Goal: Task Accomplishment & Management: Manage account settings

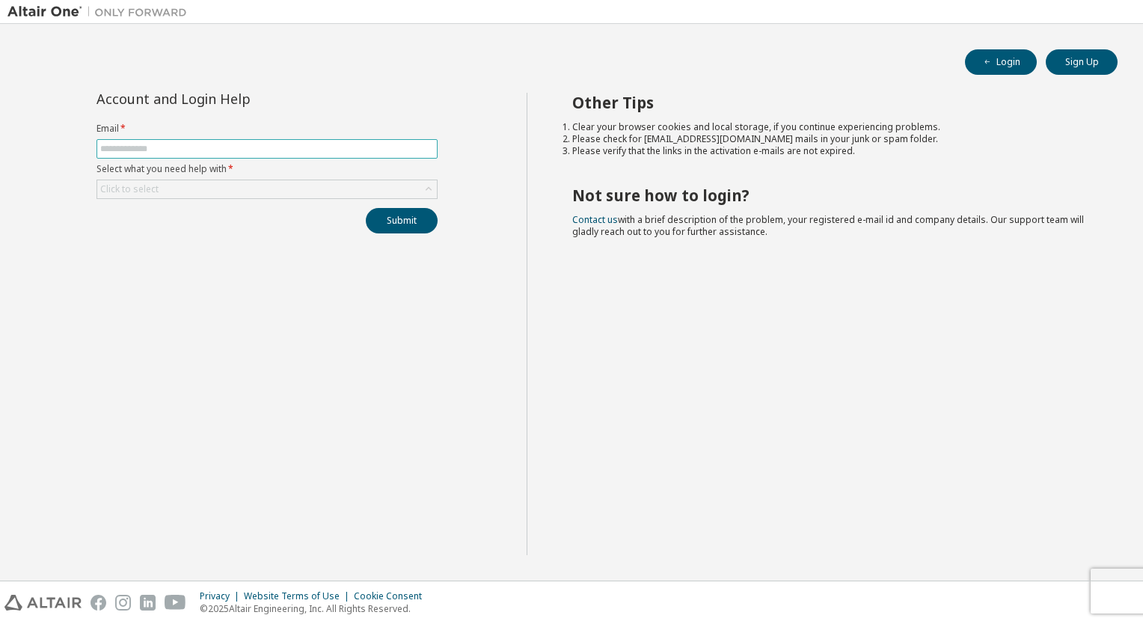
click at [159, 145] on input "text" at bounding box center [267, 149] width 334 height 12
type input "**********"
click at [389, 220] on button "Submit" at bounding box center [402, 220] width 72 height 25
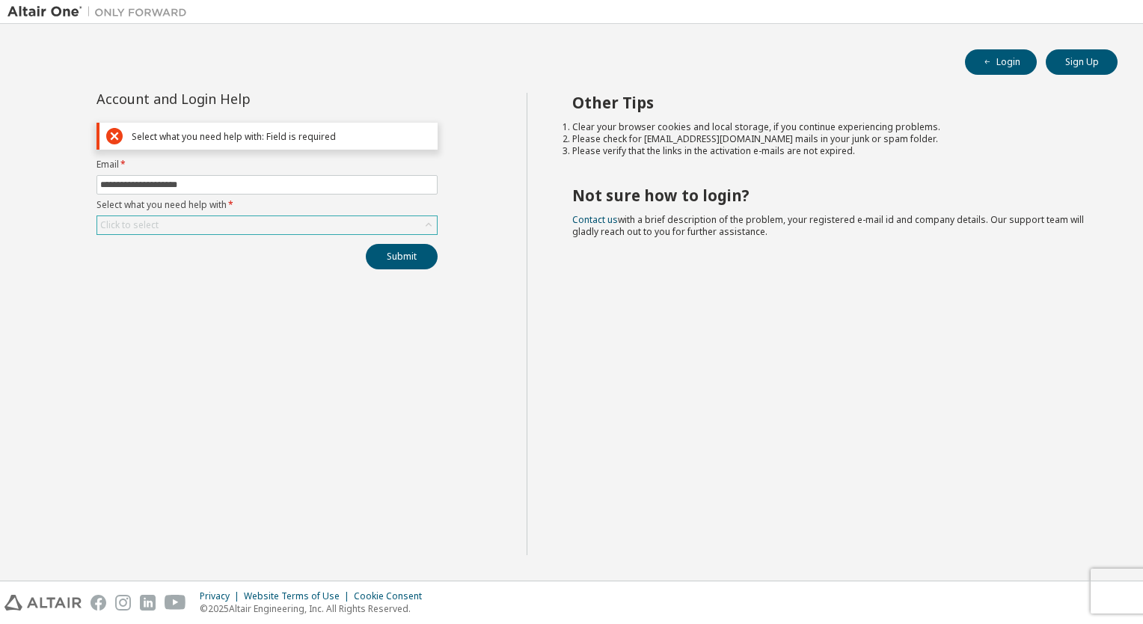
click at [157, 223] on div "Click to select" at bounding box center [129, 225] width 63 height 16
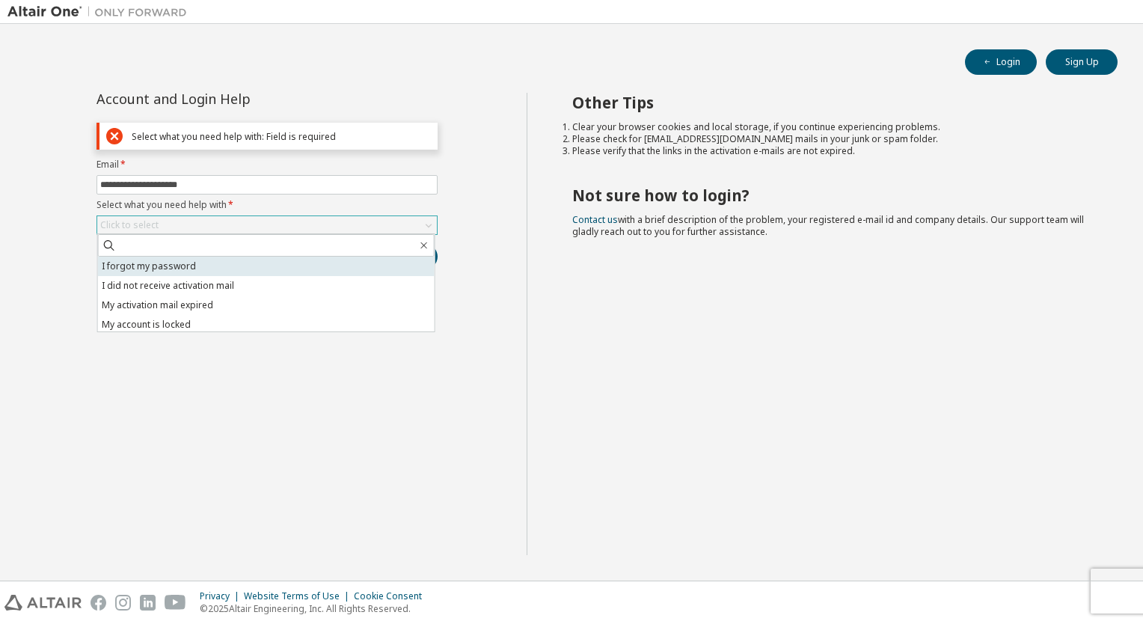
click at [159, 268] on li "I forgot my password" at bounding box center [266, 266] width 337 height 19
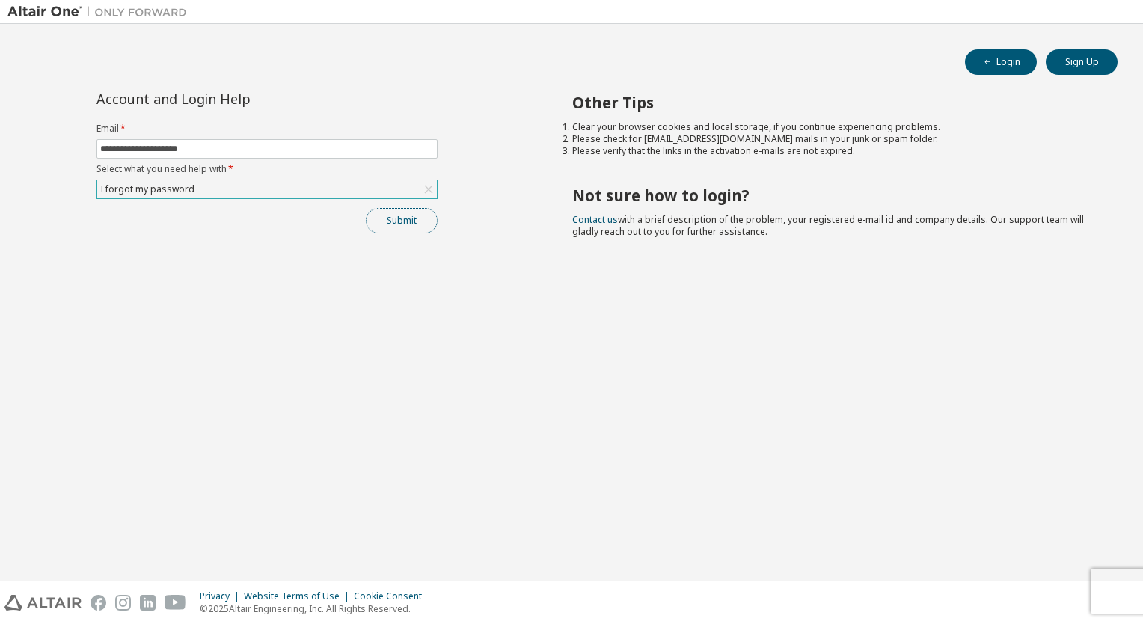
click at [418, 226] on button "Submit" at bounding box center [402, 220] width 72 height 25
click at [389, 212] on button "Submit" at bounding box center [402, 220] width 72 height 25
